Goal: Task Accomplishment & Management: Use online tool/utility

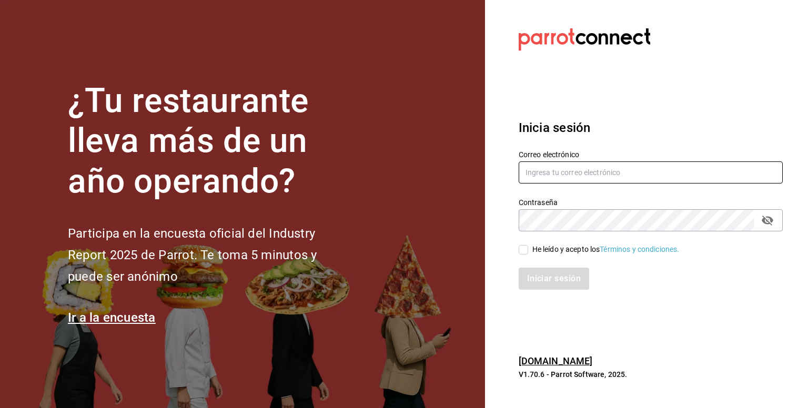
click at [537, 164] on input "text" at bounding box center [651, 173] width 264 height 22
type input "[EMAIL_ADDRESS][DOMAIN_NAME]"
click at [526, 252] on input "He leído y acepto los Términos y condiciones." at bounding box center [523, 249] width 9 height 9
checkbox input "true"
click at [554, 276] on button "Iniciar sesión" at bounding box center [555, 279] width 72 height 22
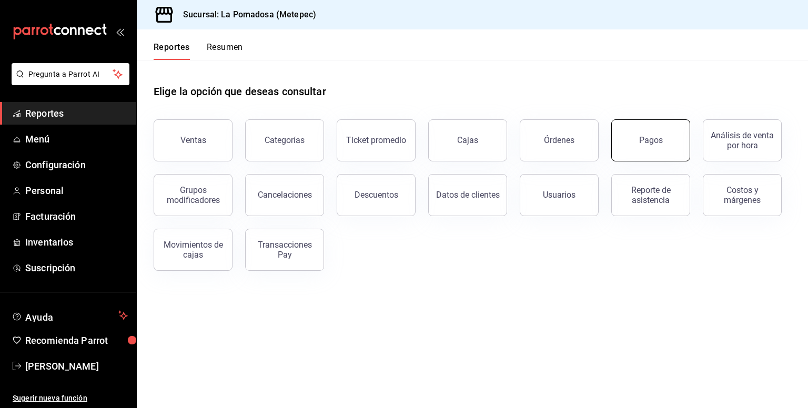
click at [644, 143] on div "Pagos" at bounding box center [651, 140] width 24 height 10
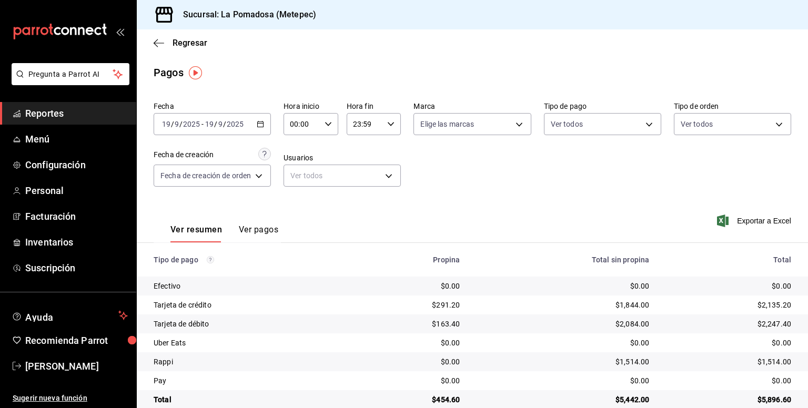
click at [259, 129] on div "2025-09-19 19 / 9 / 2025 - 2025-09-19 19 / 9 / 2025" at bounding box center [212, 124] width 117 height 22
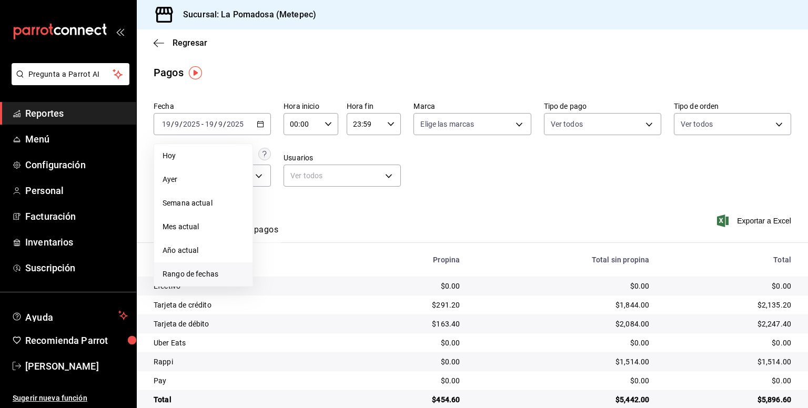
click at [199, 275] on span "Rango de fechas" at bounding box center [204, 274] width 82 height 11
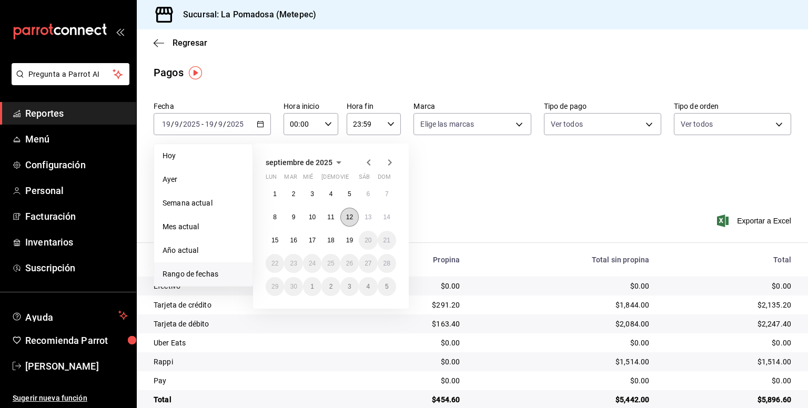
click at [347, 216] on abbr "12" at bounding box center [349, 217] width 7 height 7
click at [316, 241] on abbr "17" at bounding box center [312, 240] width 7 height 7
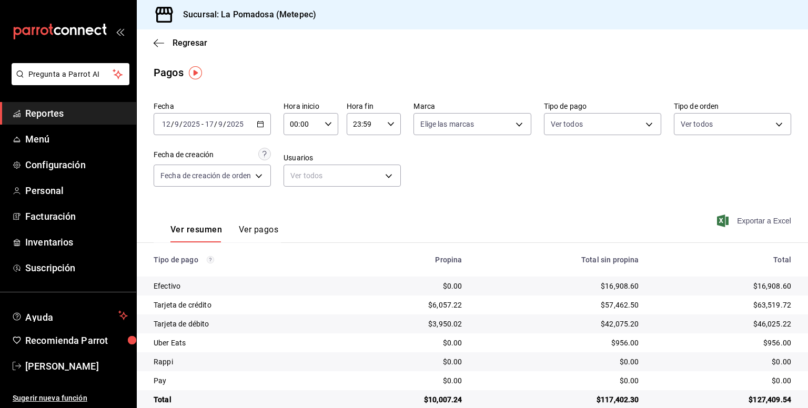
click at [753, 218] on span "Exportar a Excel" at bounding box center [755, 221] width 72 height 13
